Goal: Task Accomplishment & Management: Manage account settings

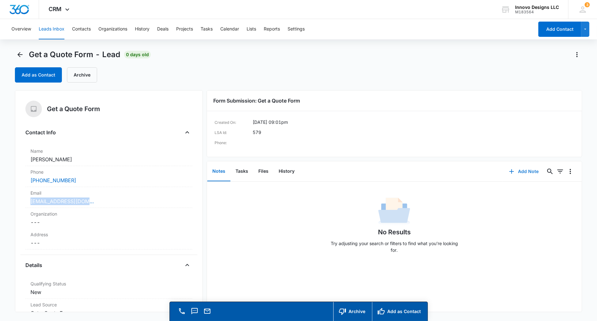
click at [519, 168] on button "Add Note" at bounding box center [524, 171] width 42 height 15
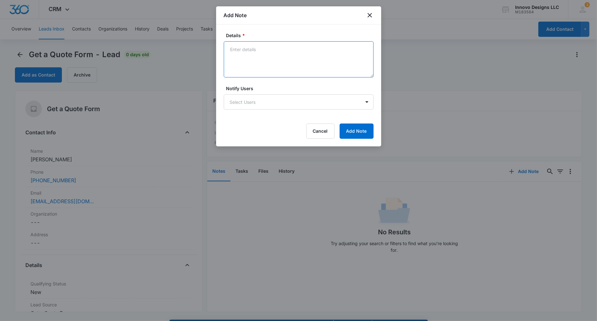
click at [306, 52] on textarea "Details *" at bounding box center [299, 59] width 150 height 36
type textarea "Wants Maintenance, not something we offer."
click at [371, 129] on button "Add Note" at bounding box center [357, 131] width 34 height 15
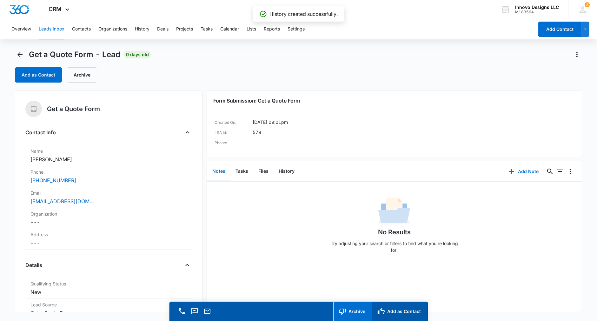
click at [358, 317] on button "Archive" at bounding box center [352, 311] width 39 height 19
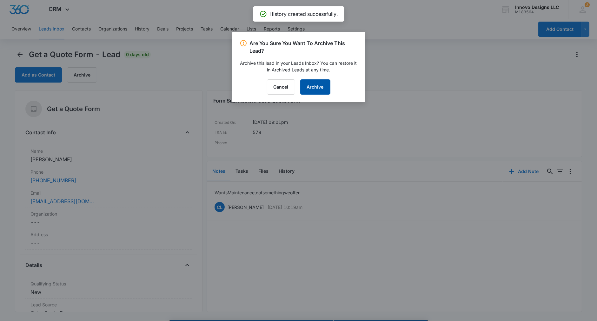
click at [315, 83] on button "Archive" at bounding box center [315, 86] width 30 height 15
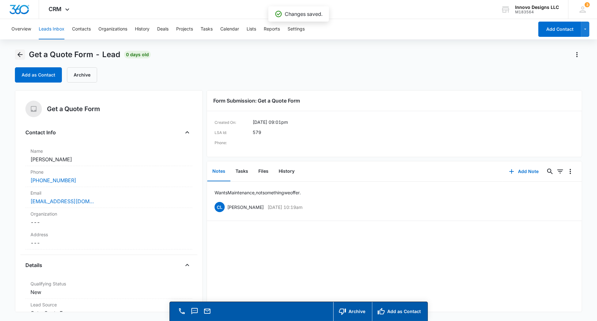
click at [22, 54] on icon "Back" at bounding box center [20, 55] width 8 height 8
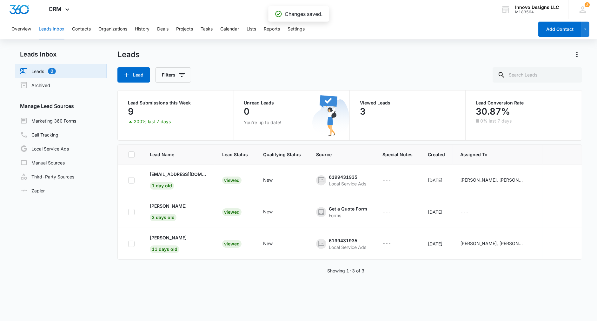
click at [160, 234] on p "[PERSON_NAME]" at bounding box center [168, 237] width 37 height 7
click at [155, 204] on p "[PERSON_NAME]" at bounding box center [168, 206] width 37 height 7
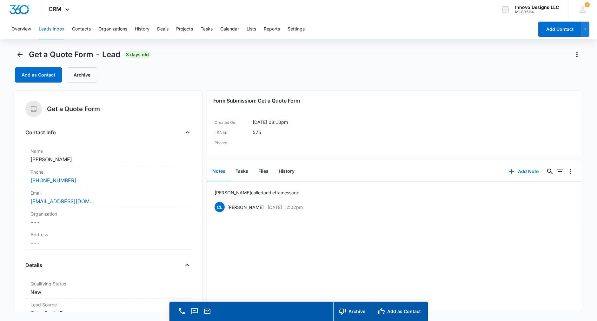
click at [400, 301] on div "[PERSON_NAME] called and left a message. CL [PERSON_NAME] [DATE] 12:02pm Delete…" at bounding box center [394, 247] width 375 height 130
click at [401, 306] on button "Add as Contact" at bounding box center [400, 311] width 56 height 19
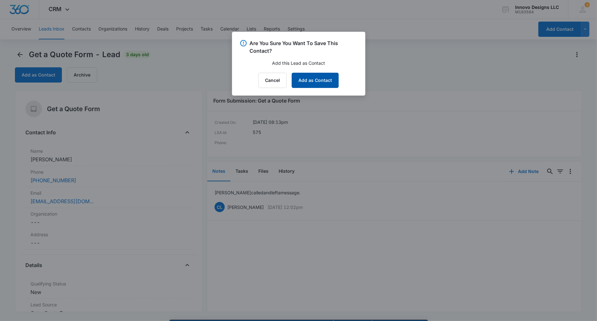
click at [304, 79] on button "Add as Contact" at bounding box center [315, 80] width 47 height 15
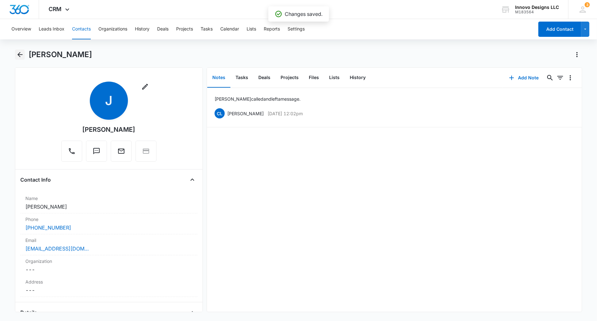
click at [19, 52] on icon "Back" at bounding box center [19, 54] width 5 height 5
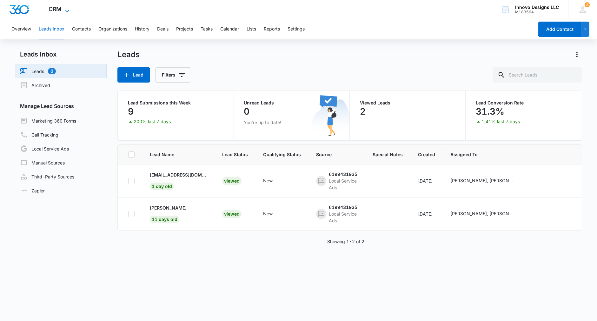
click at [50, 9] on span "CRM" at bounding box center [55, 9] width 13 height 7
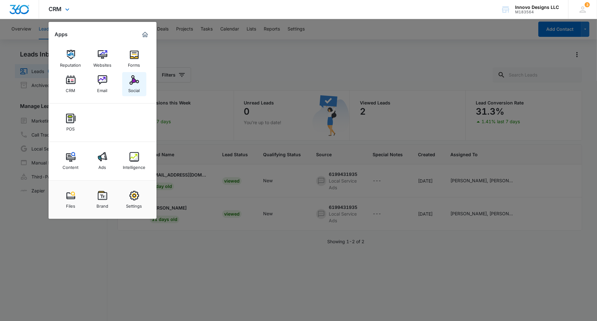
click at [136, 81] on img at bounding box center [135, 80] width 10 height 10
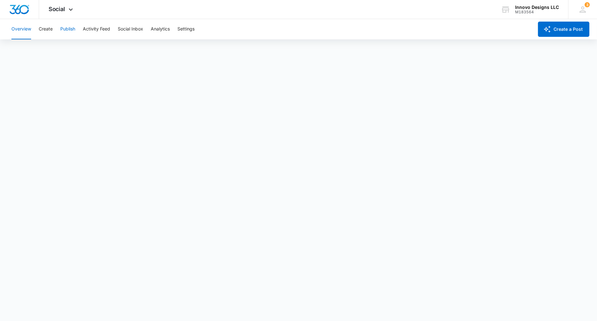
click at [70, 29] on button "Publish" at bounding box center [67, 29] width 15 height 20
